Goal: Transaction & Acquisition: Download file/media

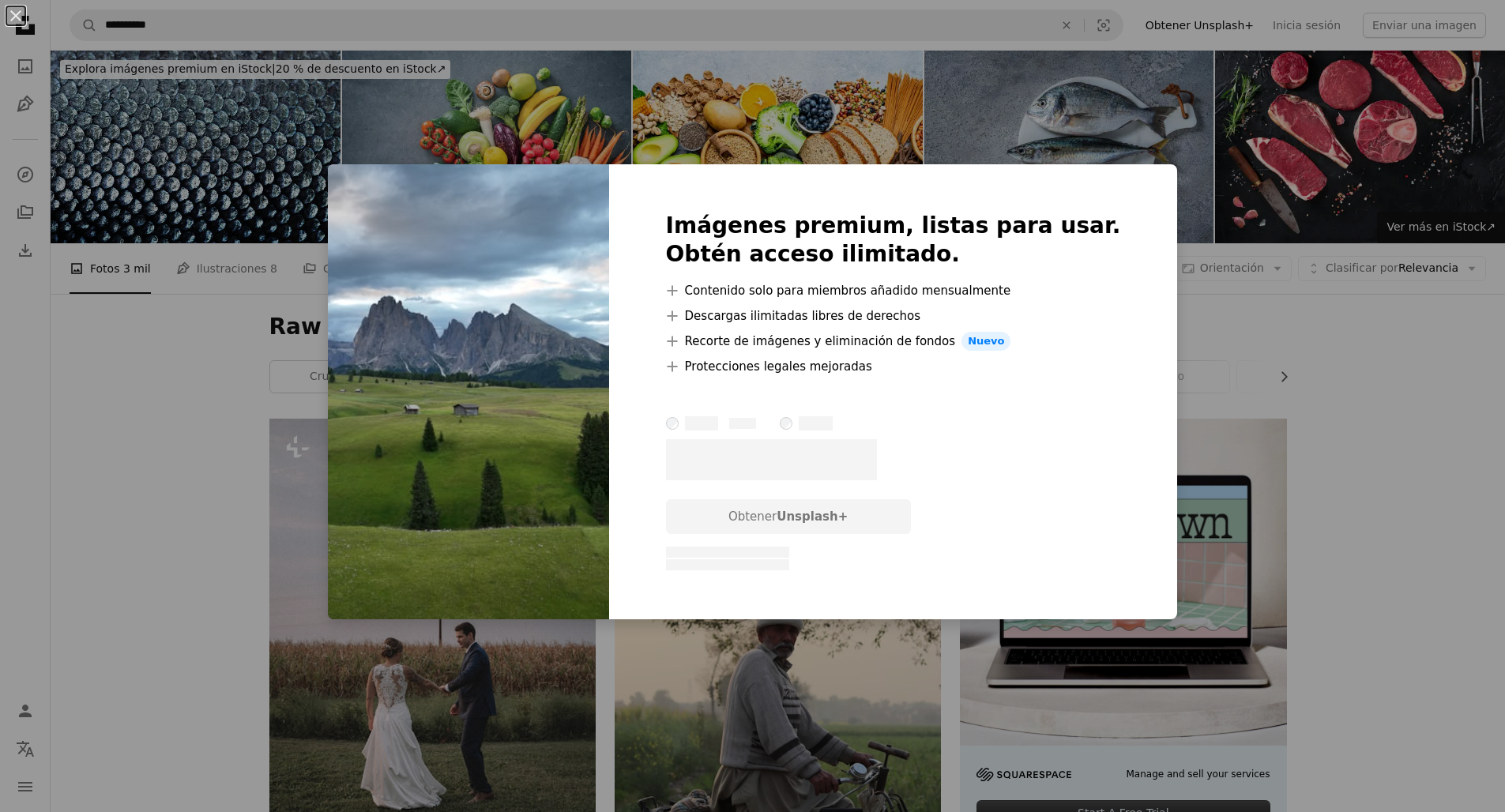
scroll to position [2678, 0]
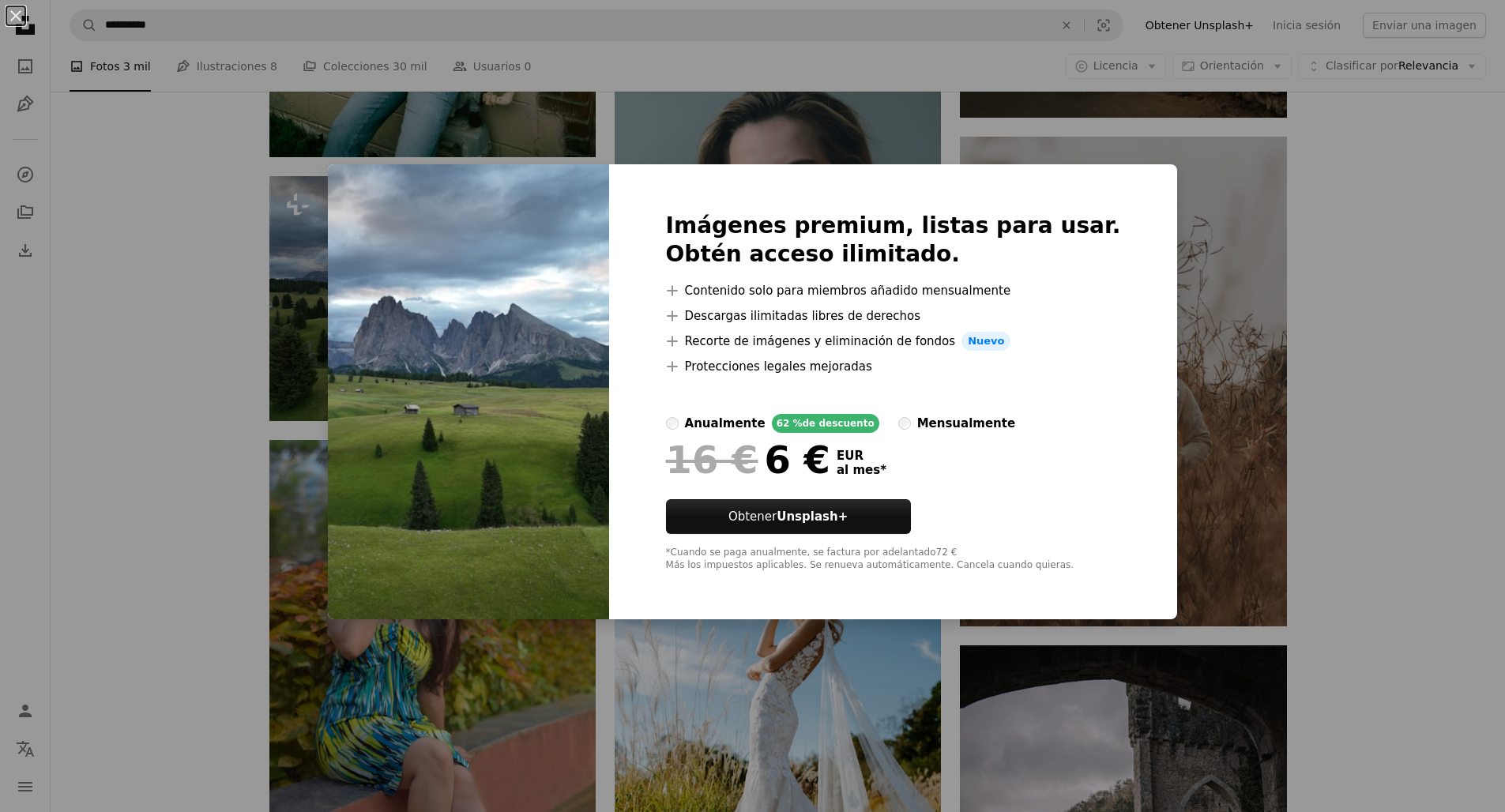
click at [1335, 470] on div "An X shape Imágenes premium, listas para usar. Obtén acceso ilimitado. A plus s…" at bounding box center [752, 406] width 1505 height 812
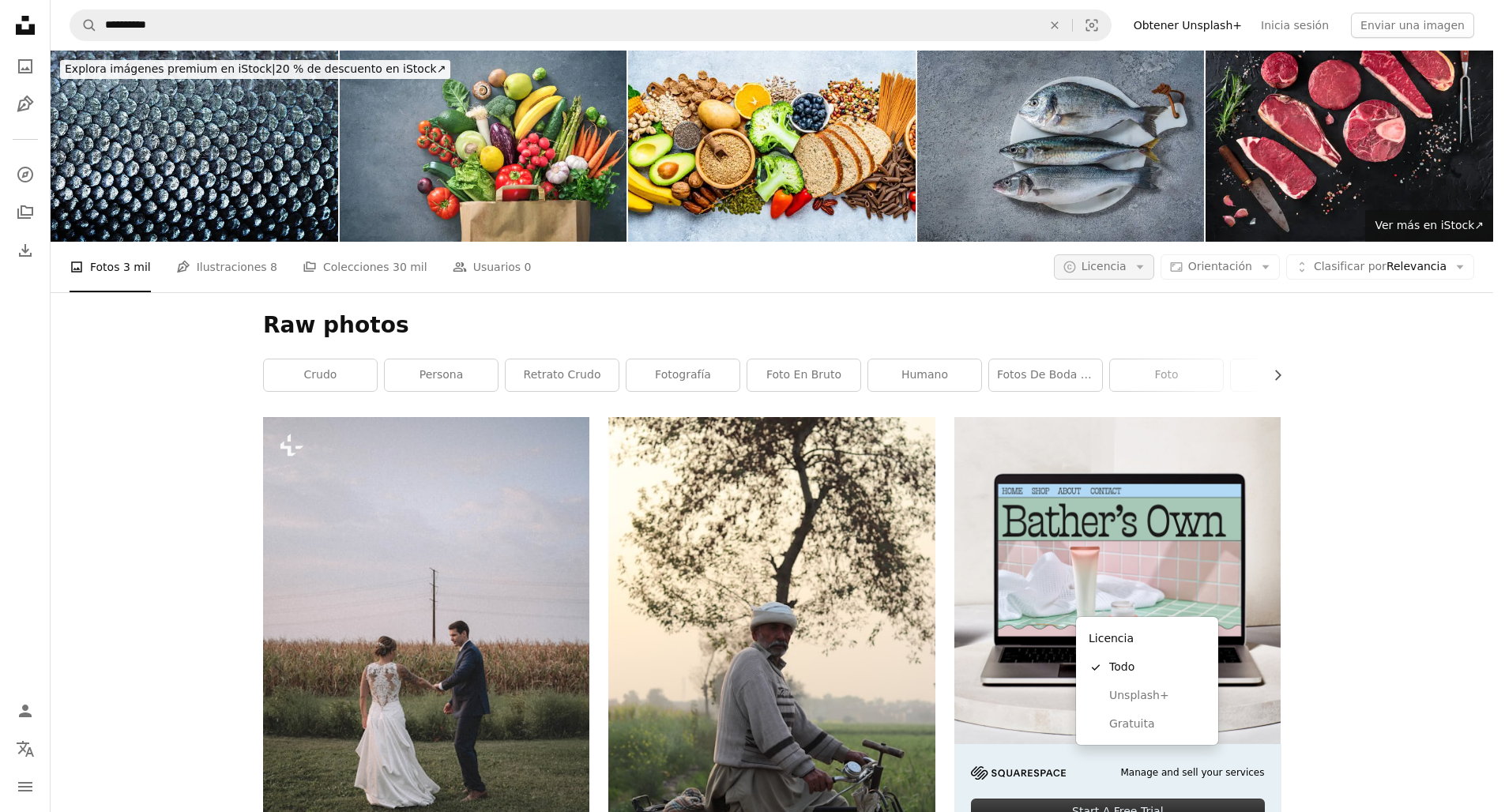
scroll to position [0, 0]
click at [1126, 260] on span "Licencia" at bounding box center [1104, 266] width 45 height 13
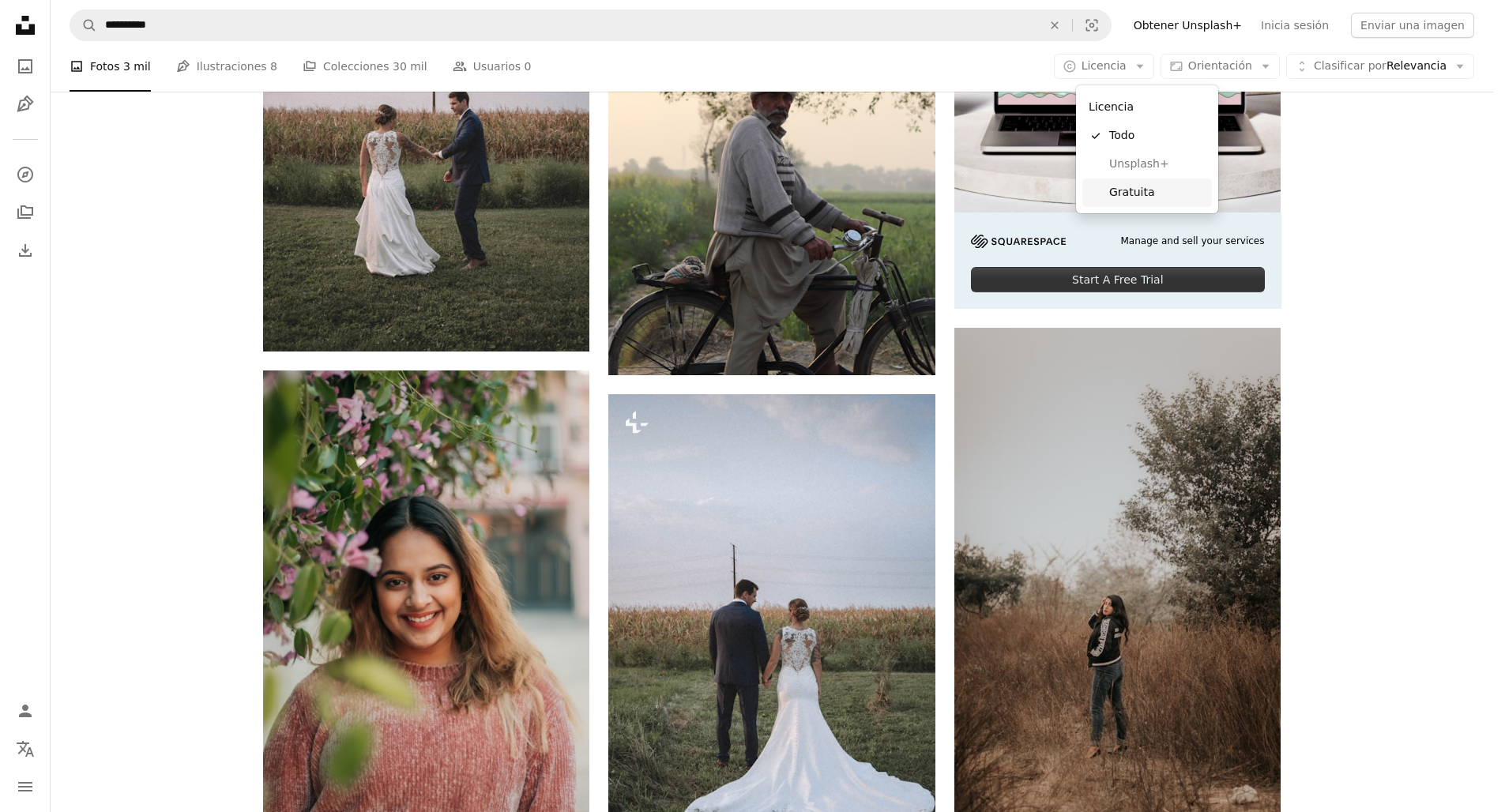
click at [1160, 197] on span "Gratuita" at bounding box center [1157, 192] width 96 height 15
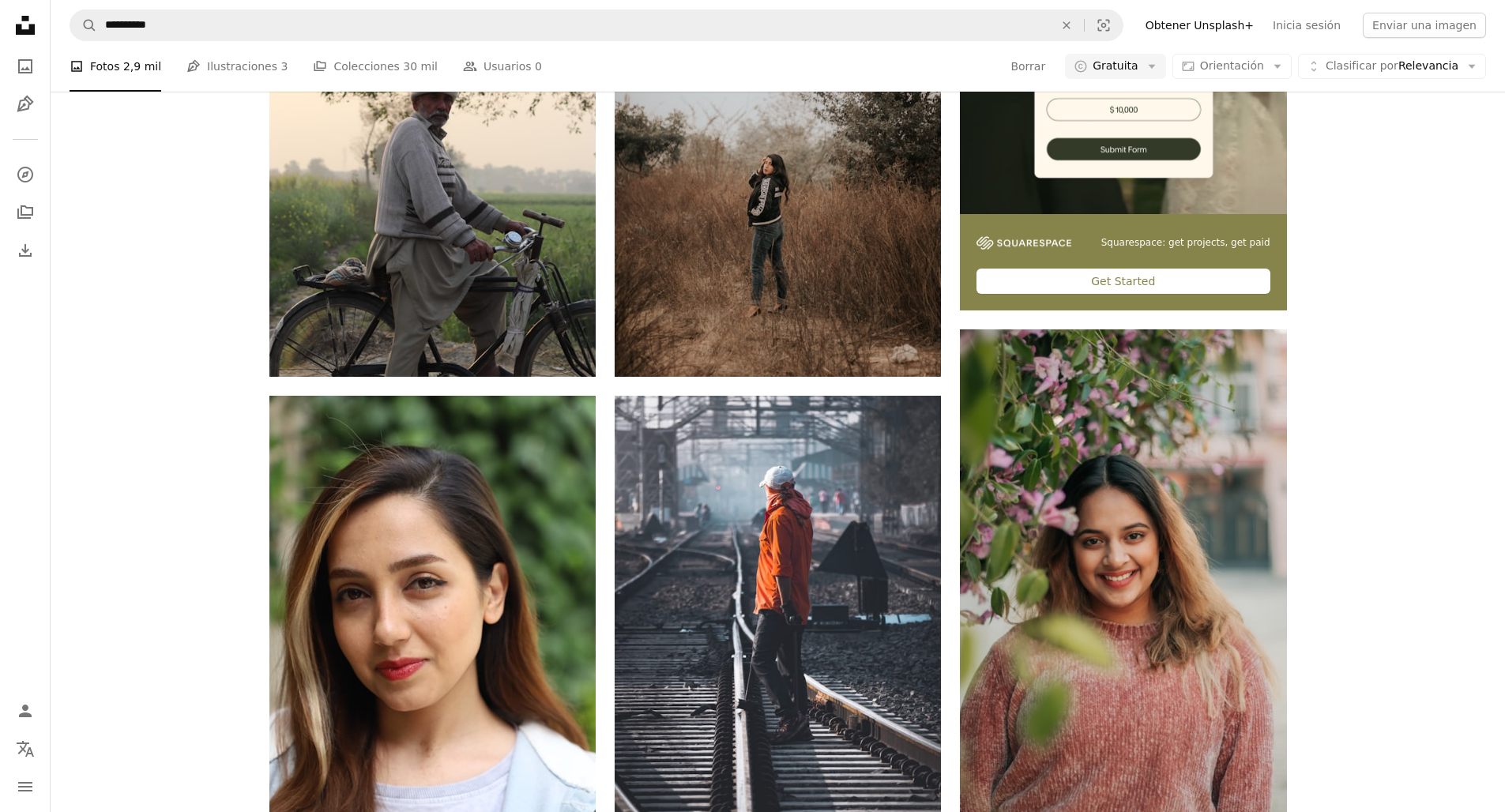
scroll to position [702, 0]
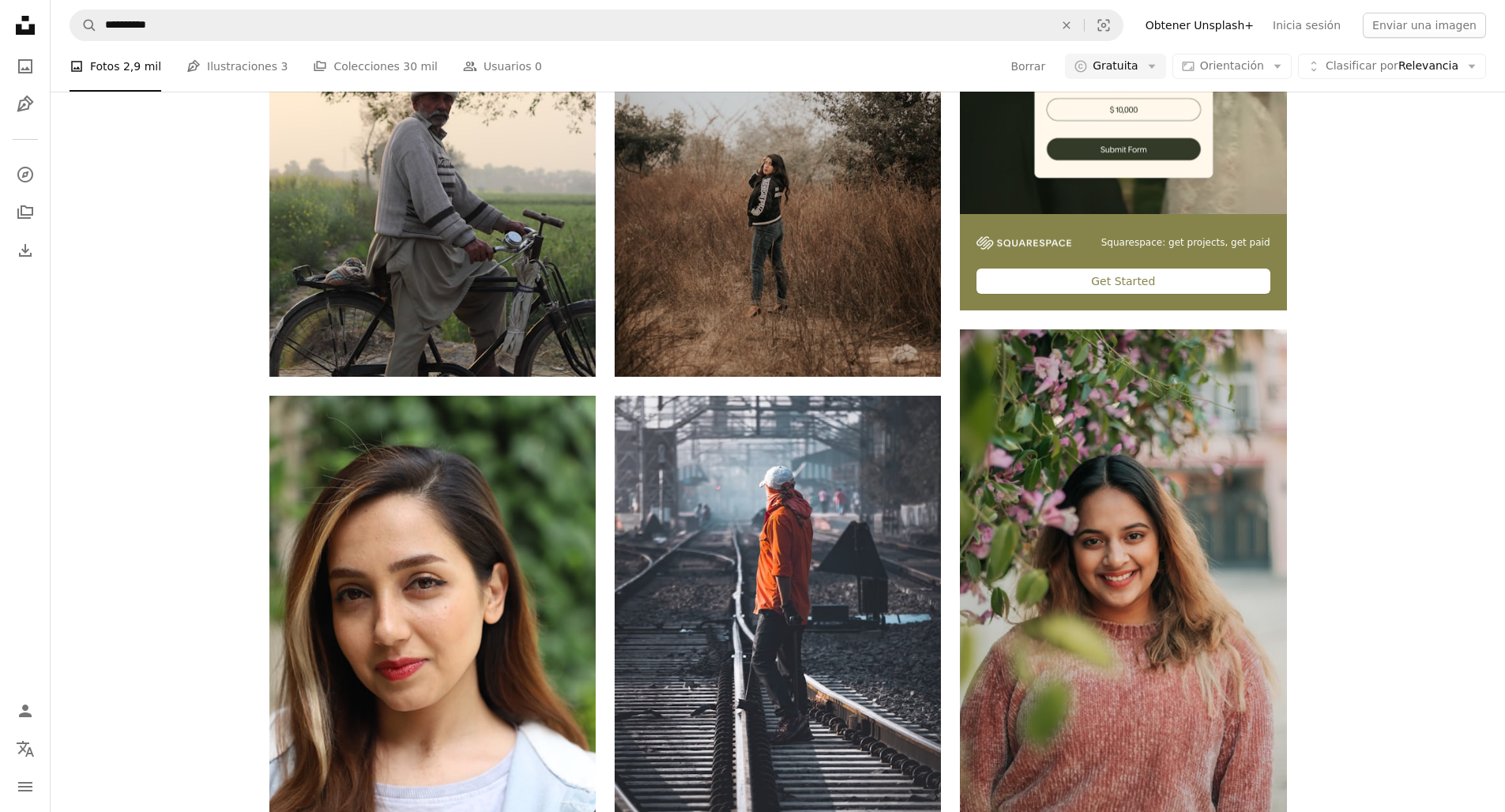
scroll to position [2114, 0]
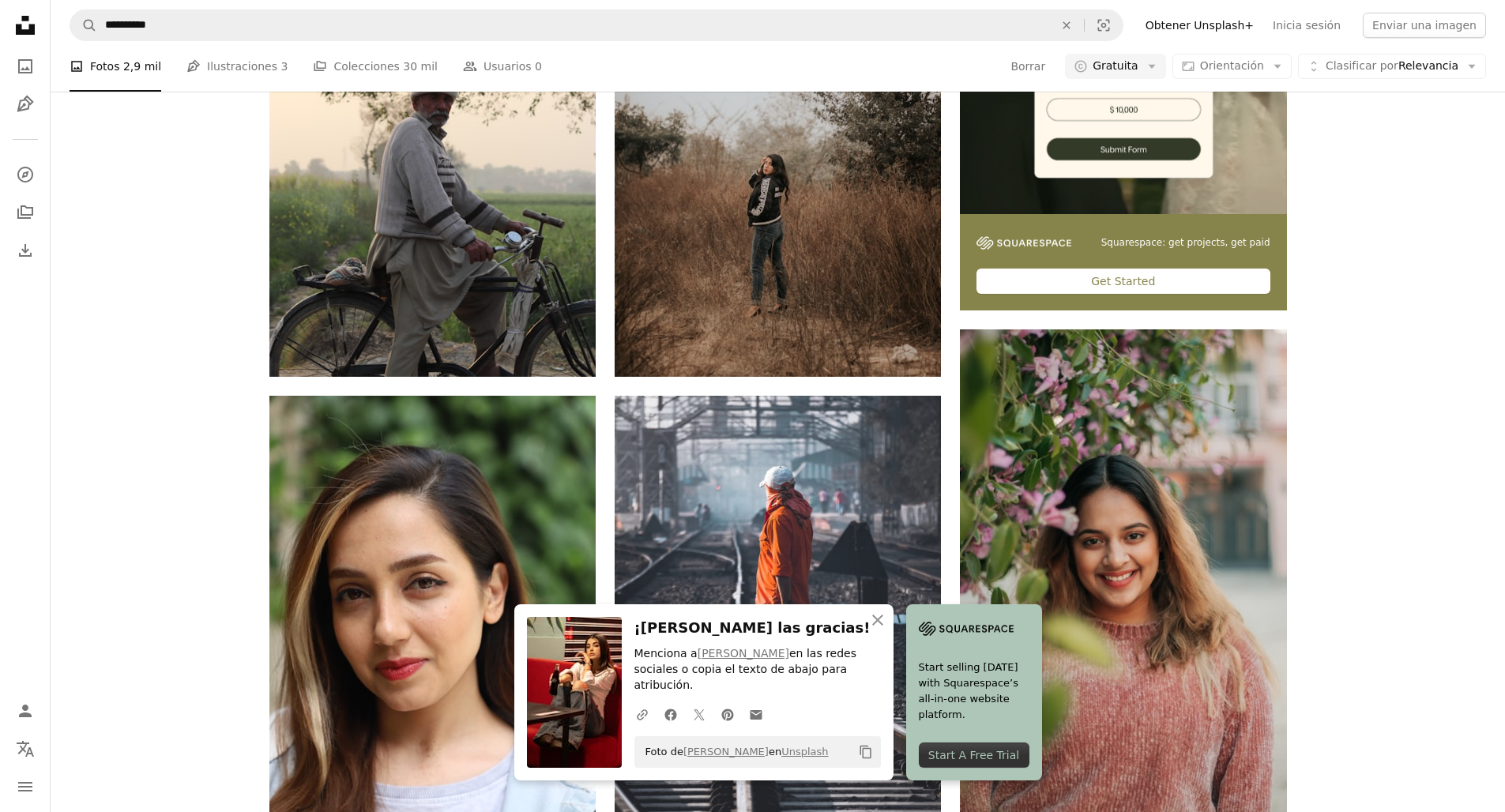
scroll to position [32543, 0]
